Goal: Find specific page/section: Find specific page/section

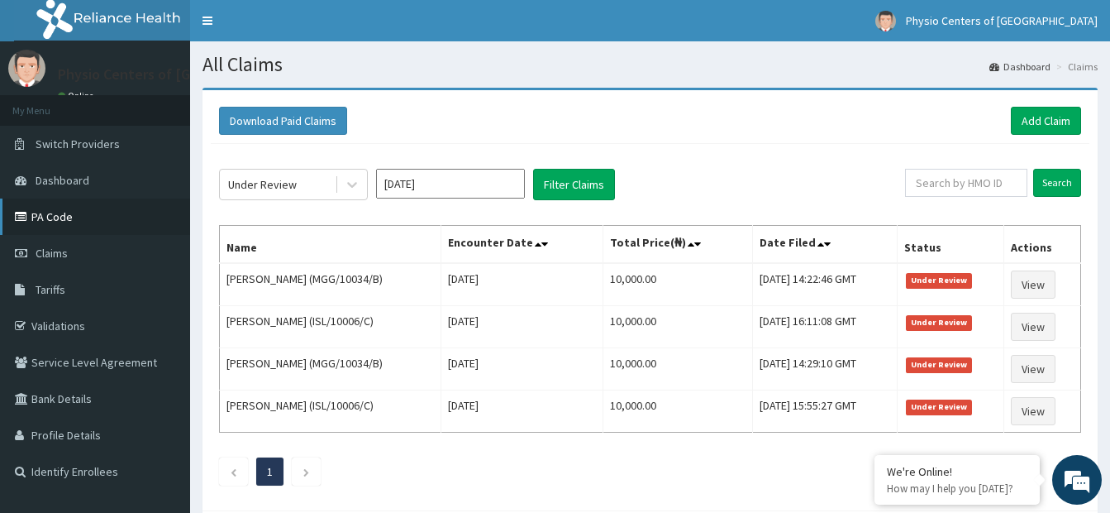
click at [117, 231] on link "PA Code" at bounding box center [95, 216] width 190 height 36
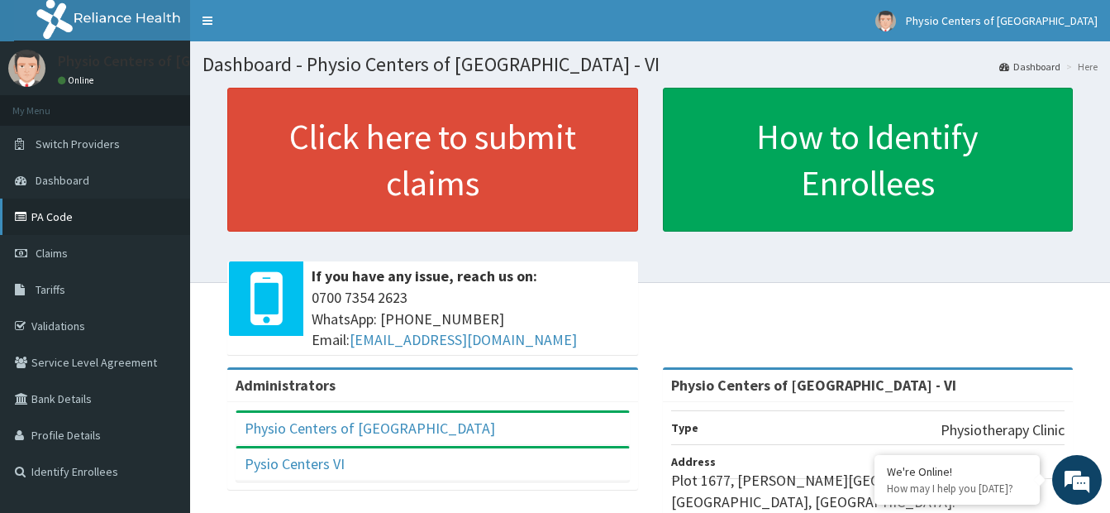
click at [103, 217] on link "PA Code" at bounding box center [95, 216] width 190 height 36
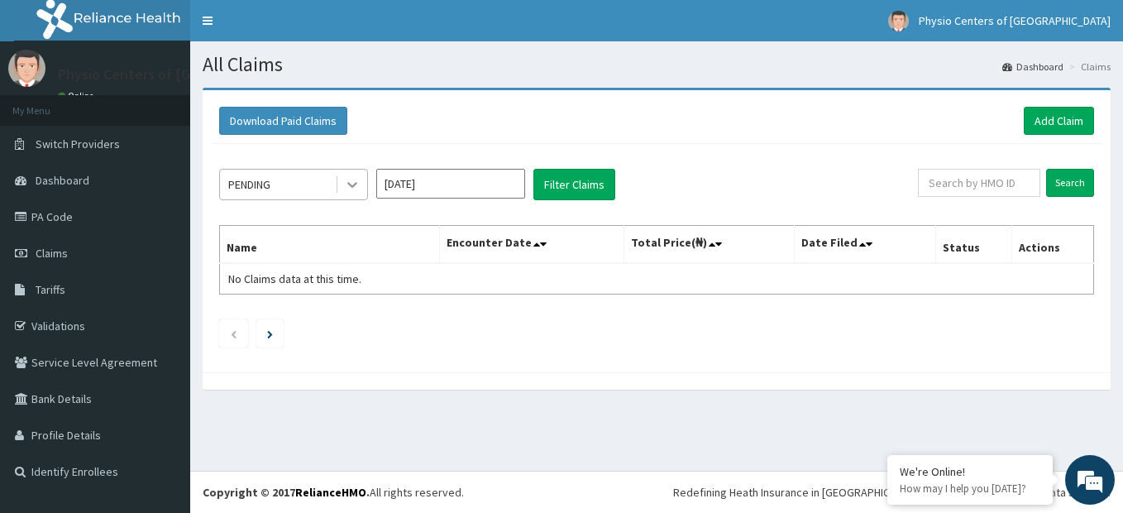
click at [354, 187] on icon at bounding box center [352, 184] width 17 height 17
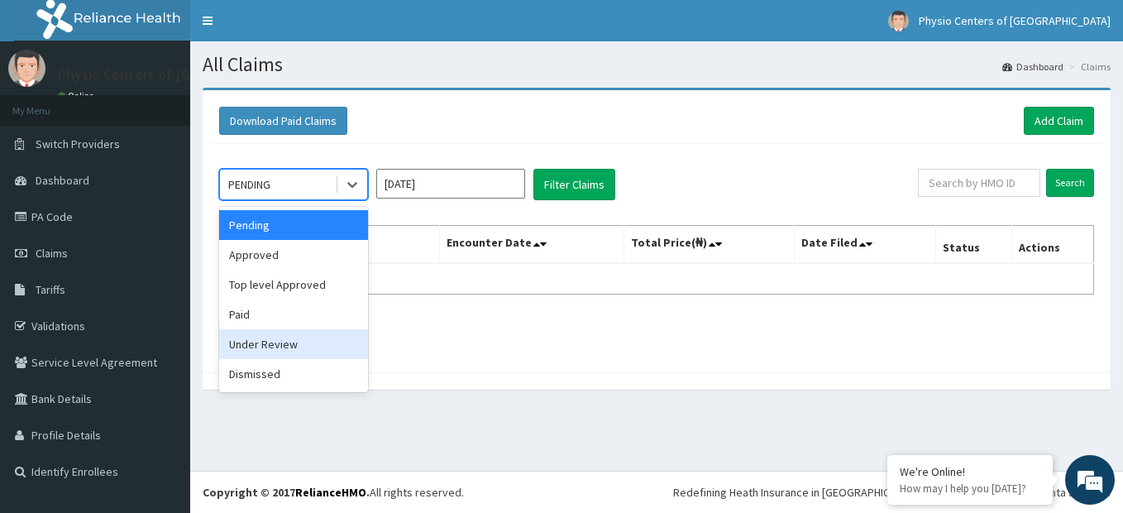
click at [327, 346] on div "Under Review" at bounding box center [293, 344] width 149 height 30
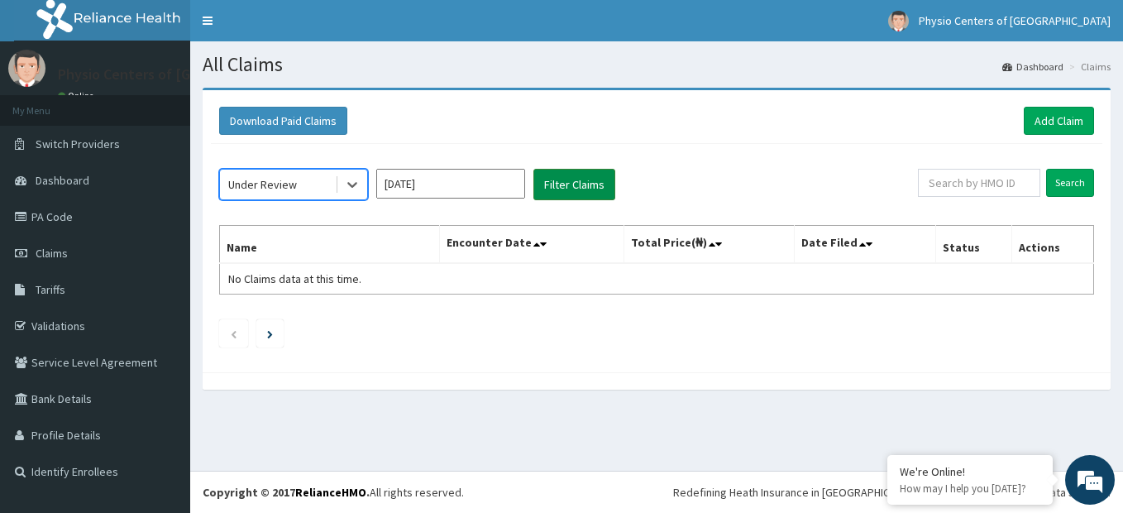
click at [580, 182] on button "Filter Claims" at bounding box center [574, 184] width 82 height 31
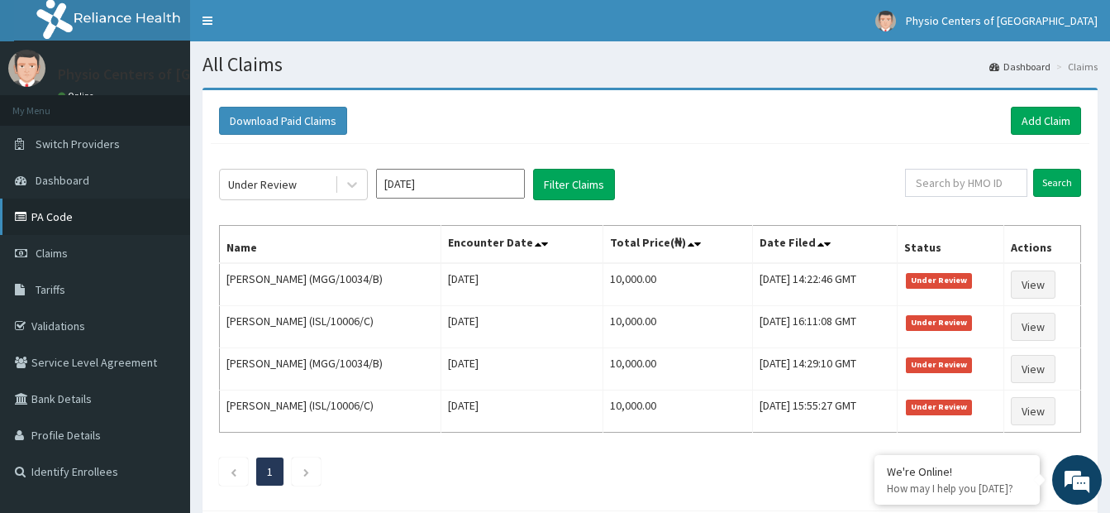
click at [107, 232] on link "PA Code" at bounding box center [95, 216] width 190 height 36
